Goal: Transaction & Acquisition: Obtain resource

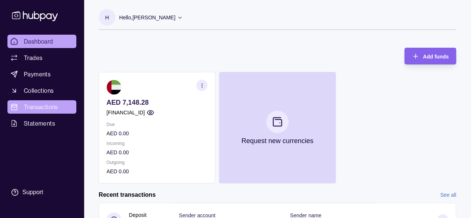
click at [45, 107] on span "Transactions" at bounding box center [41, 106] width 34 height 9
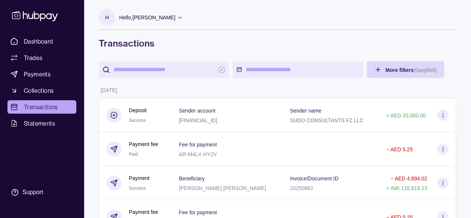
click at [183, 70] on input "search" at bounding box center [164, 69] width 101 height 17
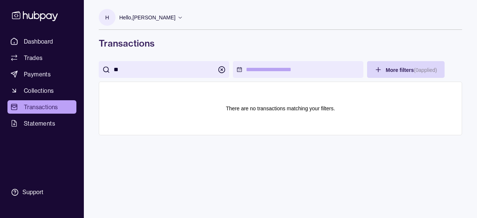
type input "*"
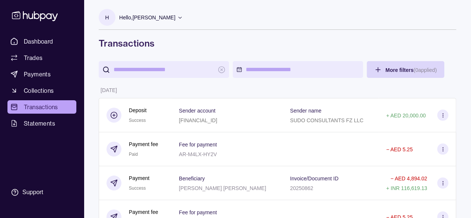
click at [182, 71] on input "search" at bounding box center [164, 69] width 101 height 17
click at [44, 126] on span "Statements" at bounding box center [39, 123] width 31 height 9
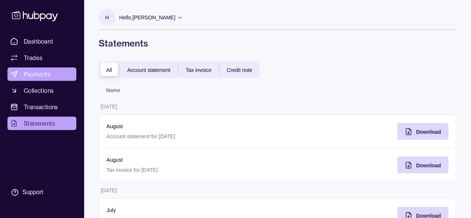
click at [37, 76] on span "Payments" at bounding box center [37, 74] width 27 height 9
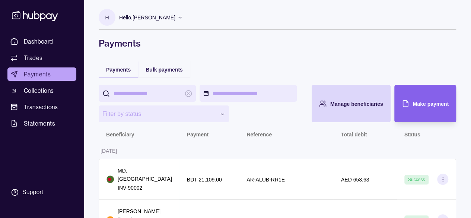
click at [154, 89] on input "search" at bounding box center [147, 93] width 67 height 17
type input "*"
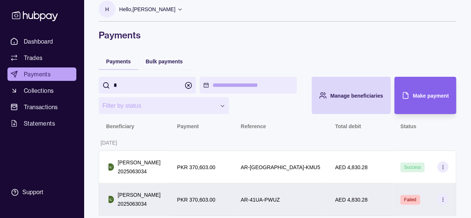
scroll to position [13, 0]
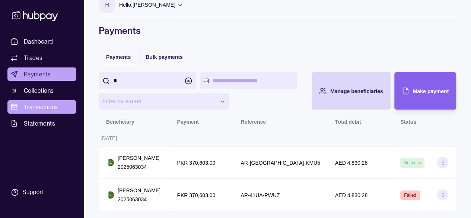
type input "*"
click at [47, 106] on span "Transactions" at bounding box center [41, 106] width 34 height 9
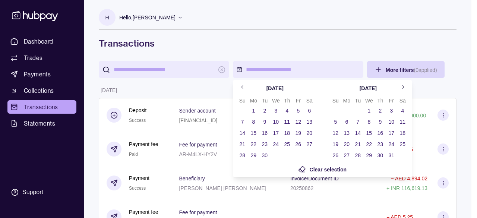
click at [242, 87] on icon "Go to previous month" at bounding box center [242, 87] width 6 height 6
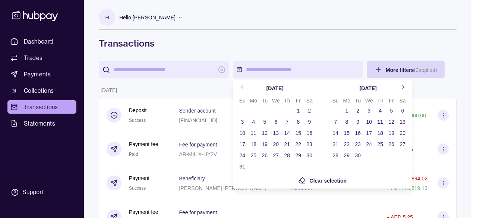
click at [240, 165] on button "31" at bounding box center [242, 166] width 10 height 10
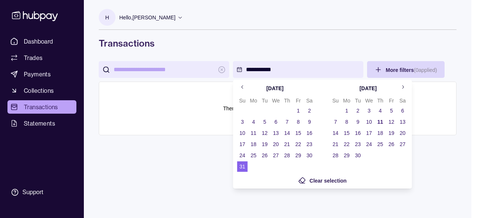
click at [207, 174] on html "**********" at bounding box center [238, 109] width 477 height 218
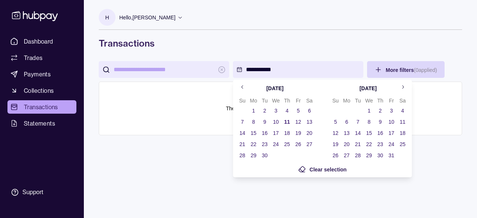
click at [261, 70] on html "**********" at bounding box center [238, 109] width 477 height 218
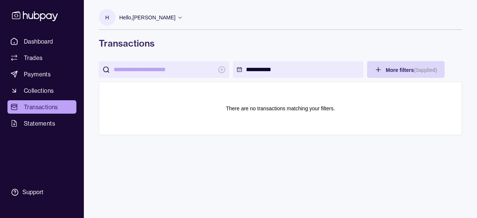
drag, startPoint x: 282, startPoint y: 68, endPoint x: 215, endPoint y: 74, distance: 67.6
click at [215, 74] on html "**********" at bounding box center [238, 109] width 477 height 218
click at [238, 70] on html "**********" at bounding box center [238, 109] width 477 height 218
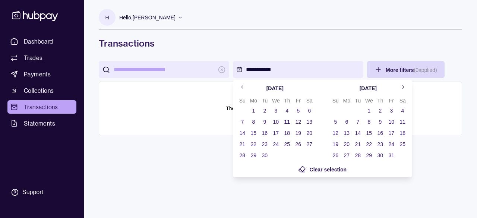
click at [265, 159] on button "30" at bounding box center [264, 155] width 10 height 10
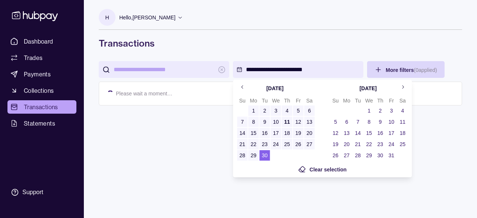
click at [398, 189] on html "**********" at bounding box center [238, 109] width 477 height 218
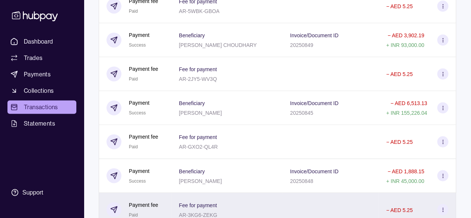
scroll to position [586, 0]
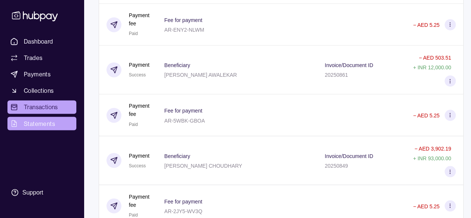
click at [55, 118] on link "Statements" at bounding box center [41, 123] width 69 height 13
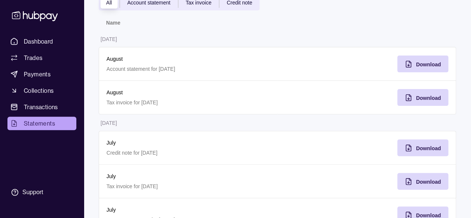
scroll to position [74, 0]
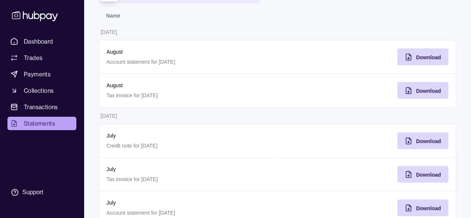
click at [223, 61] on p "Account statement for [DATE]" at bounding box center [187, 62] width 163 height 8
click at [174, 52] on p "August" at bounding box center [187, 52] width 163 height 8
click at [152, 61] on p "Account statement for [DATE]" at bounding box center [187, 62] width 163 height 8
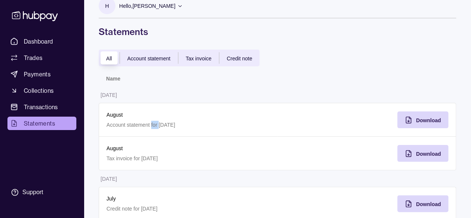
scroll to position [0, 0]
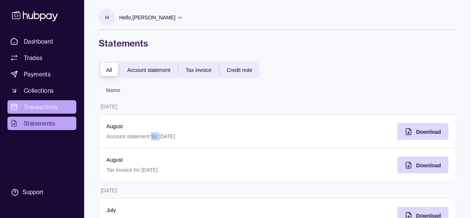
click at [40, 110] on span "Transactions" at bounding box center [41, 106] width 34 height 9
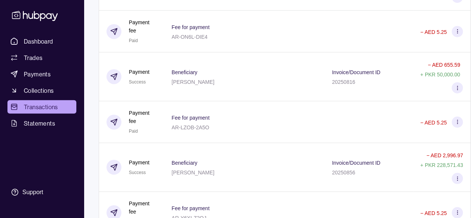
scroll to position [3757, 0]
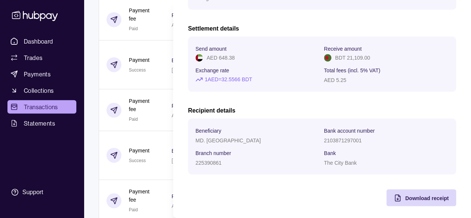
scroll to position [122, 0]
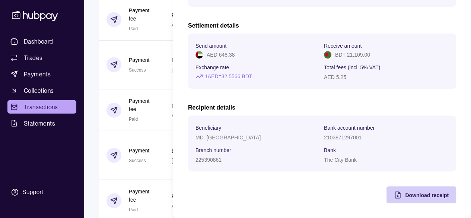
click at [411, 189] on div "Download receipt" at bounding box center [416, 194] width 66 height 17
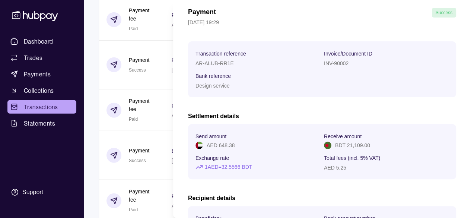
scroll to position [74, 0]
